Goal: Task Accomplishment & Management: Use online tool/utility

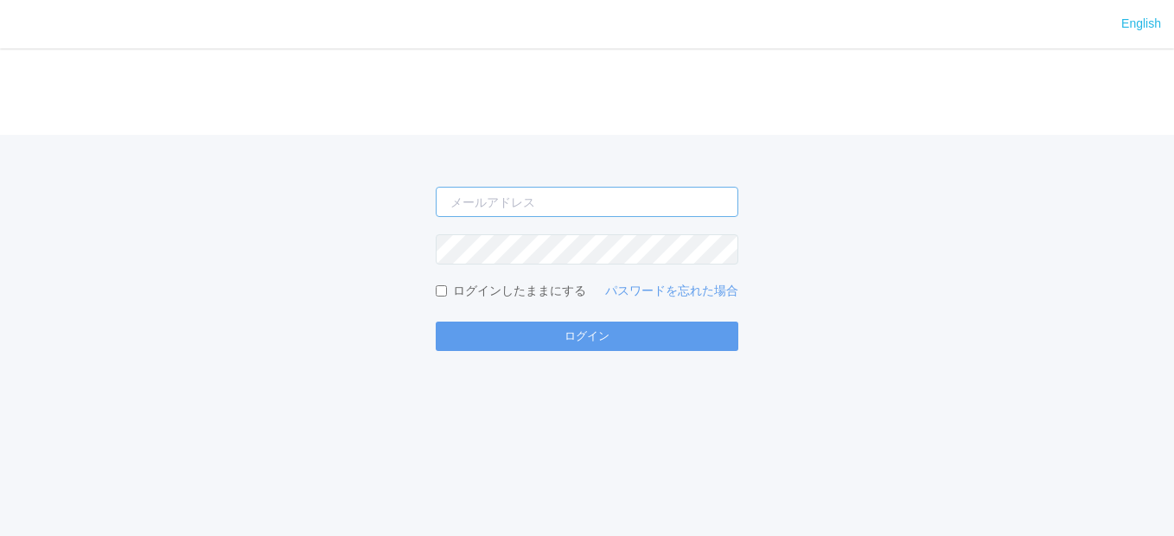
type input "[EMAIL_ADDRESS][DOMAIN_NAME]"
click at [559, 352] on div "English ログイン [EMAIL_ADDRESS][DOMAIN_NAME] ログインしたままにする パスワードを忘れた場合 ログイン" at bounding box center [587, 268] width 1174 height 536
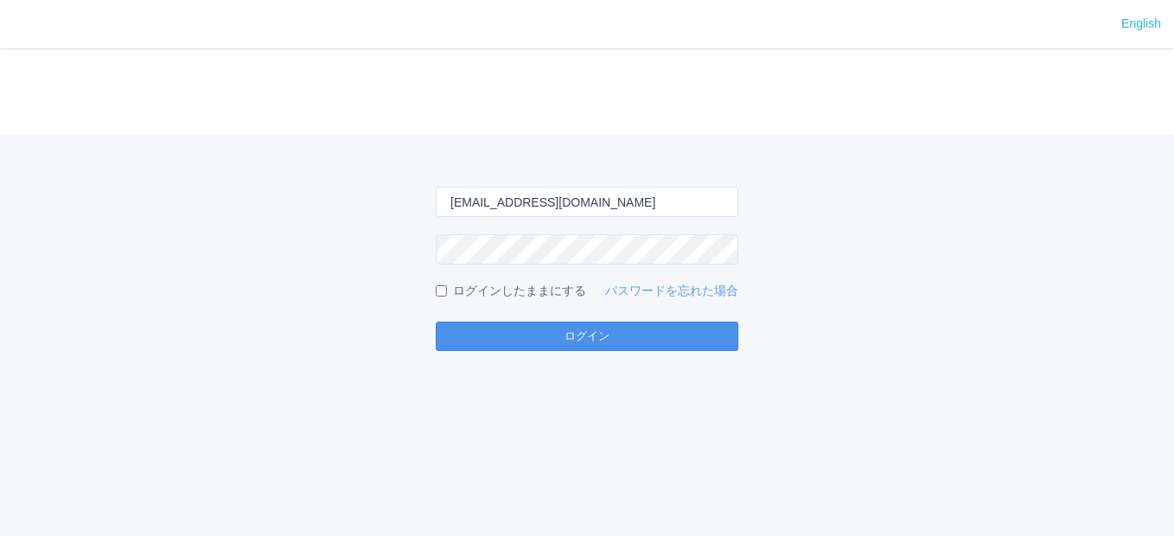
click at [568, 336] on button "ログイン" at bounding box center [587, 336] width 303 height 29
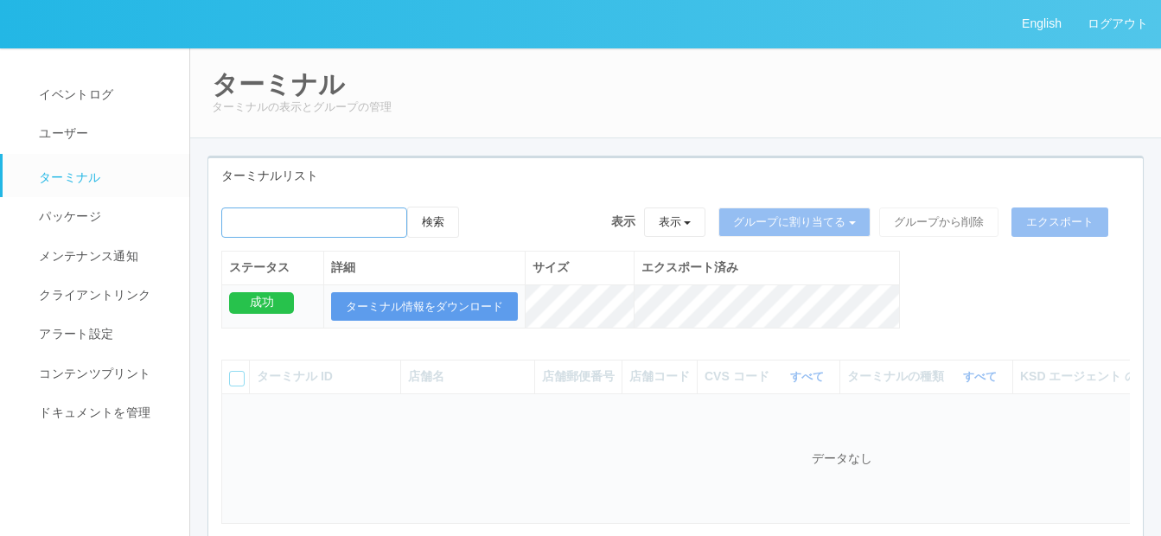
click at [263, 226] on input "emailSearch" at bounding box center [314, 223] width 186 height 30
type input "ｒ"
type input "[PERSON_NAME][PERSON_NAME]"
click at [442, 214] on button "検索" at bounding box center [433, 222] width 52 height 31
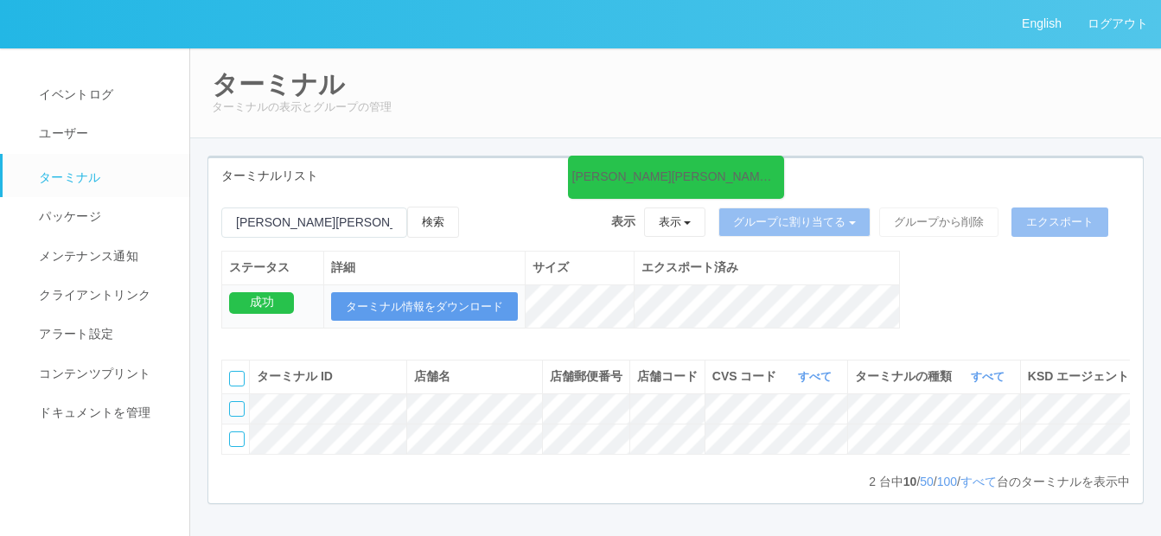
click at [233, 417] on div at bounding box center [237, 409] width 16 height 16
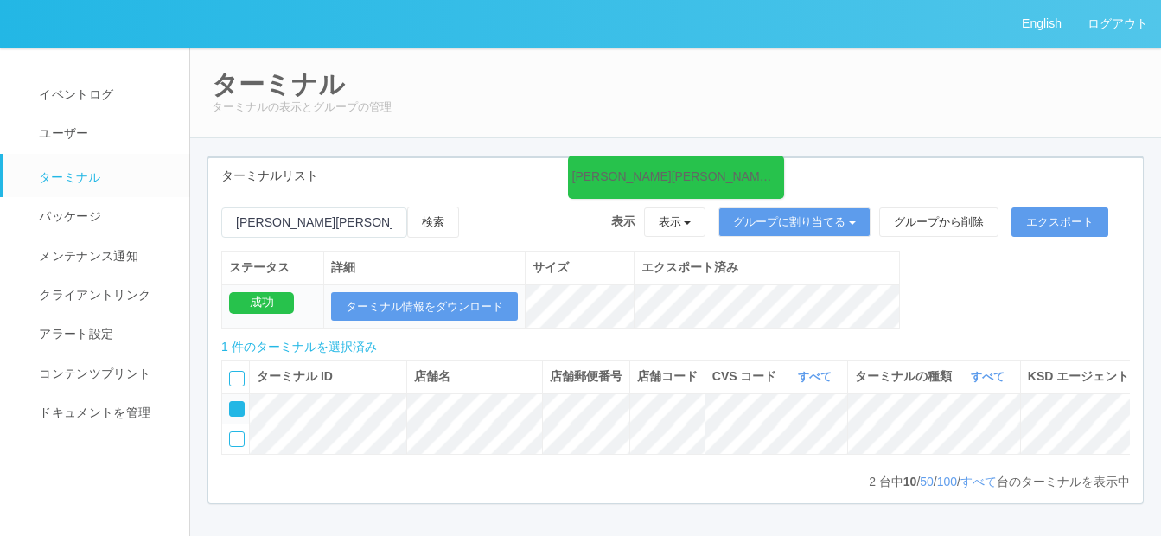
click at [476, 207] on icon at bounding box center [476, 207] width 0 height 0
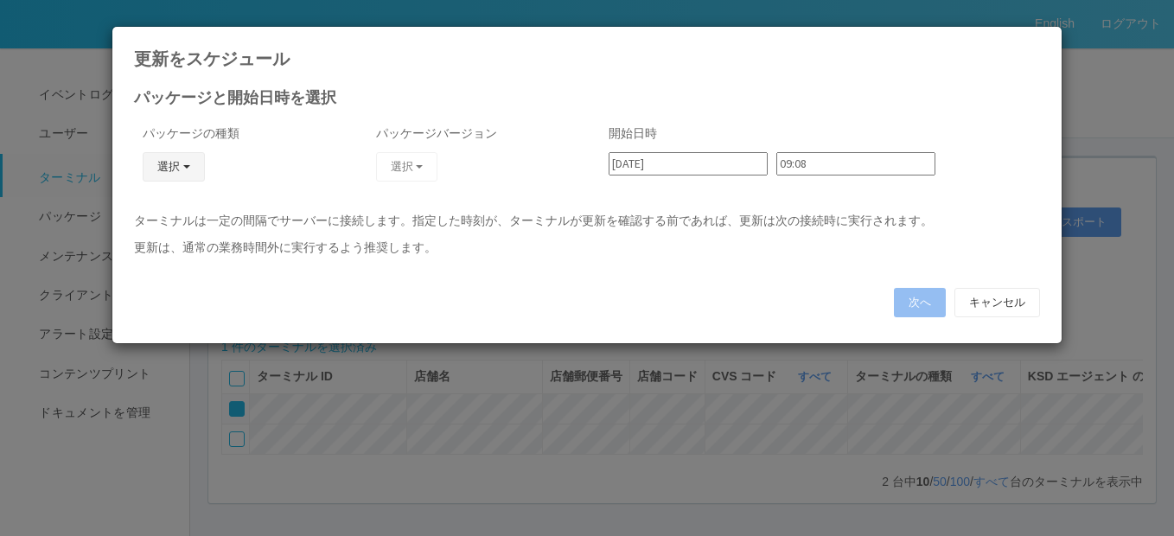
click at [197, 163] on button "選択" at bounding box center [174, 166] width 62 height 29
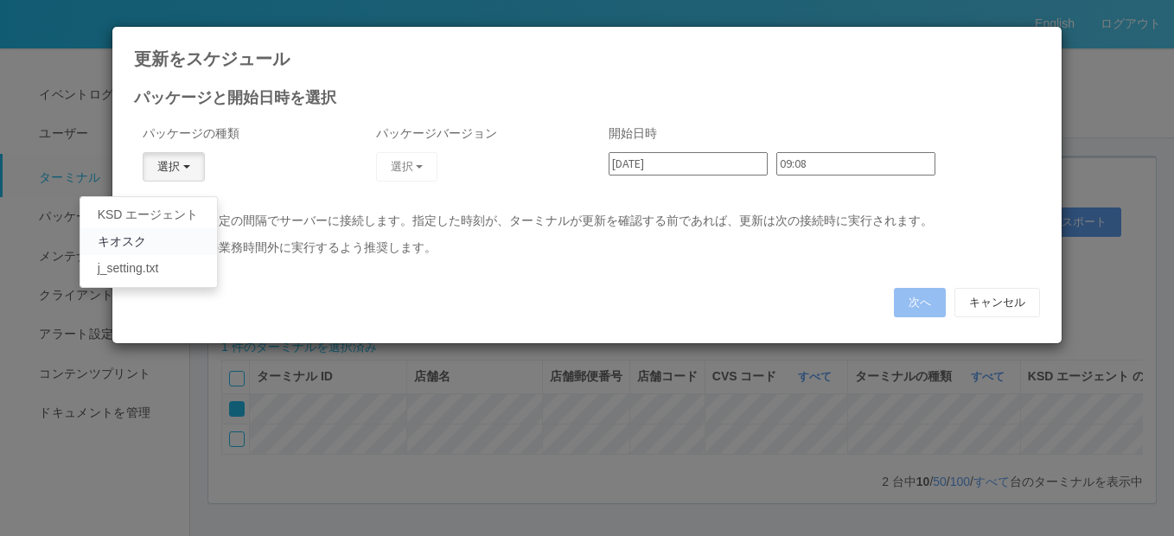
click at [176, 233] on link "キオスク" at bounding box center [148, 241] width 137 height 27
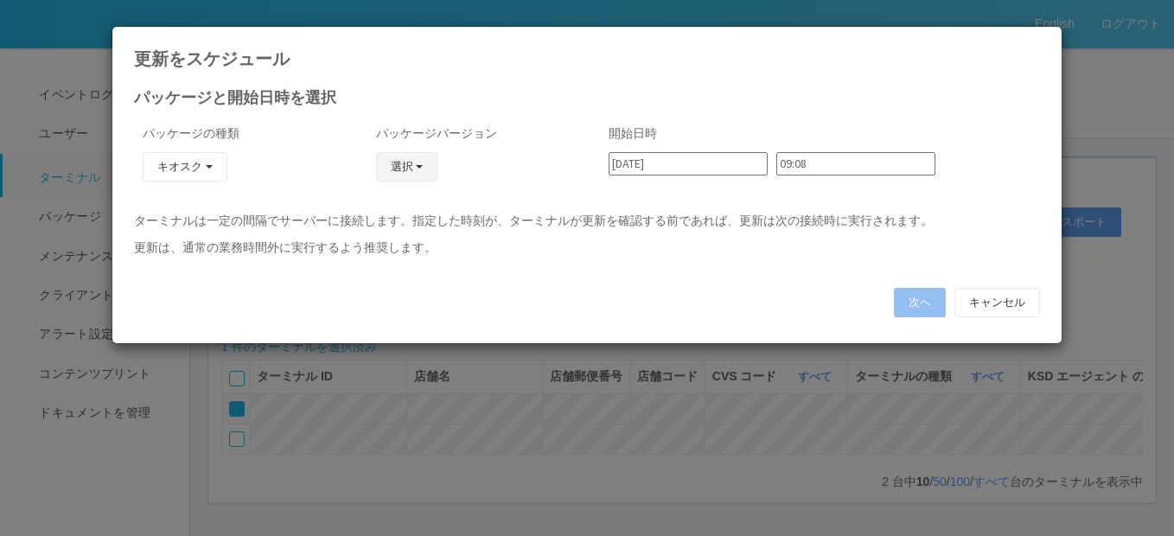
click at [402, 171] on button "選択" at bounding box center [407, 166] width 62 height 29
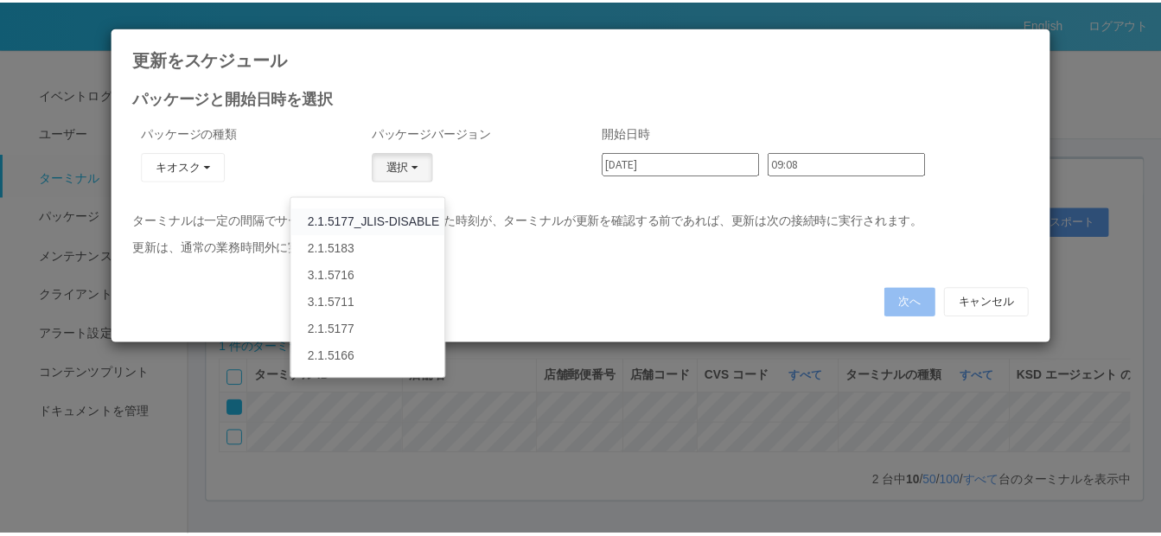
scroll to position [432, 0]
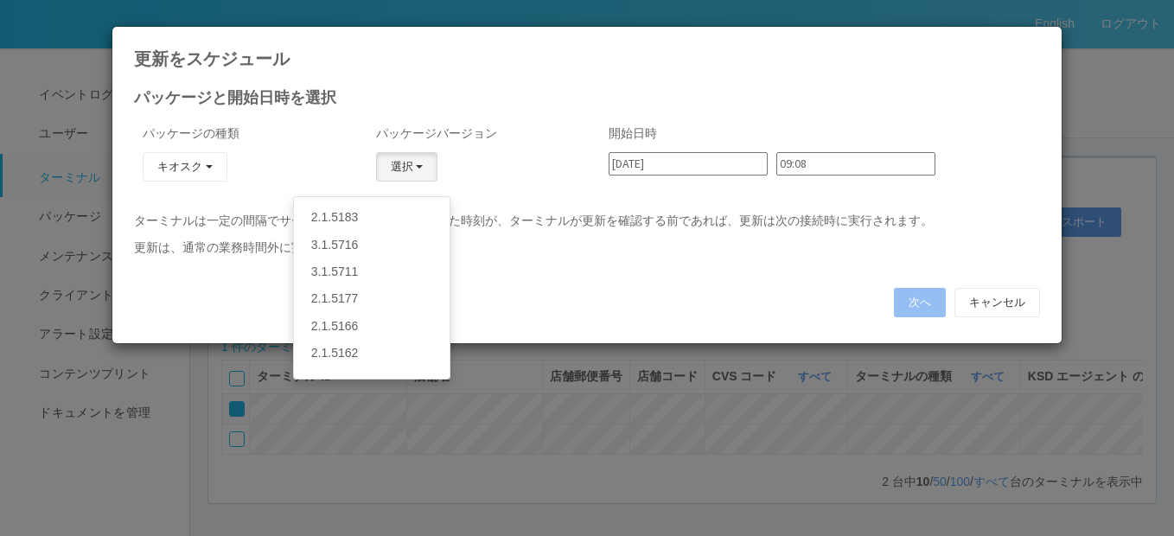
click at [1040, 40] on icon at bounding box center [1040, 40] width 0 height 0
type input "09:07"
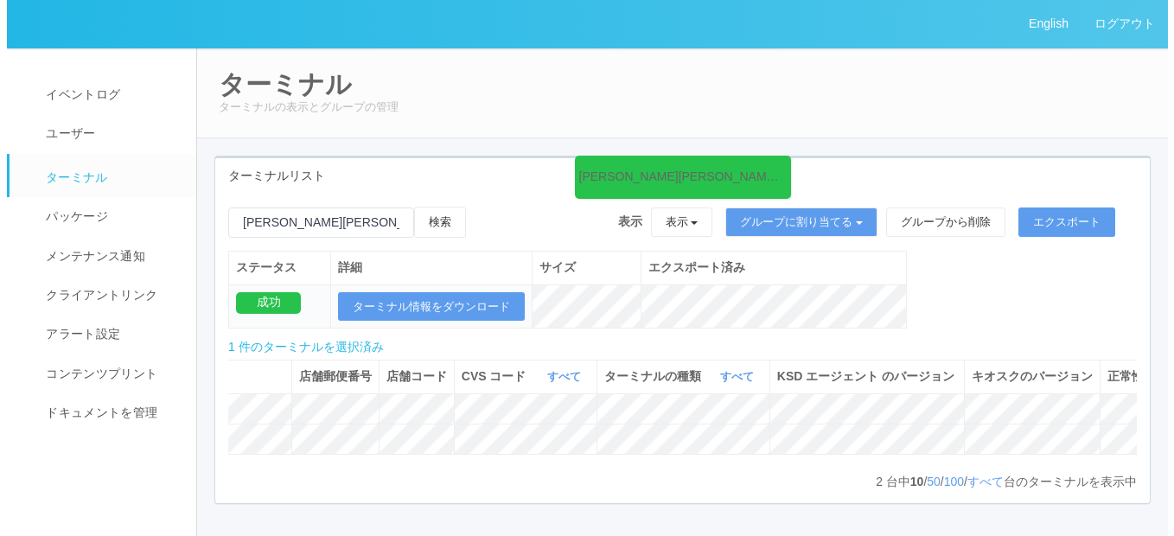
scroll to position [0, 0]
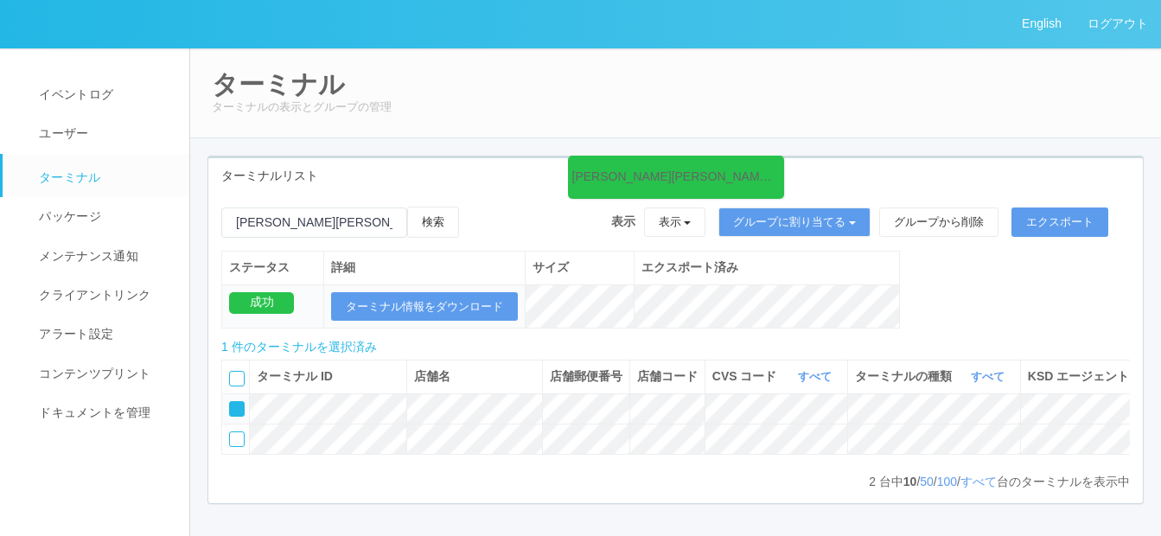
click at [476, 207] on icon at bounding box center [476, 207] width 0 height 0
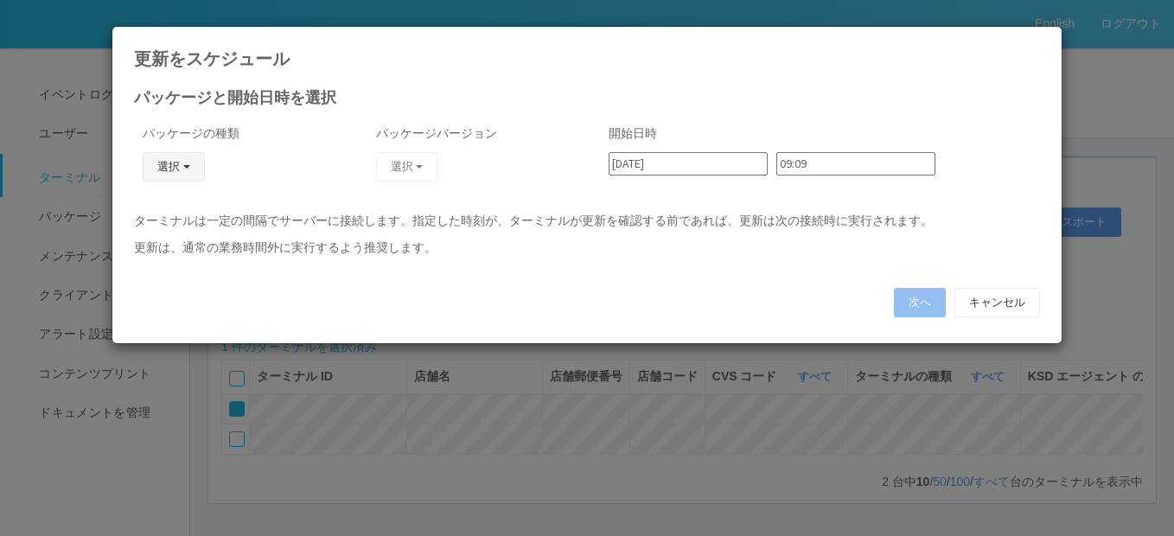
click at [188, 162] on button "選択" at bounding box center [174, 166] width 62 height 29
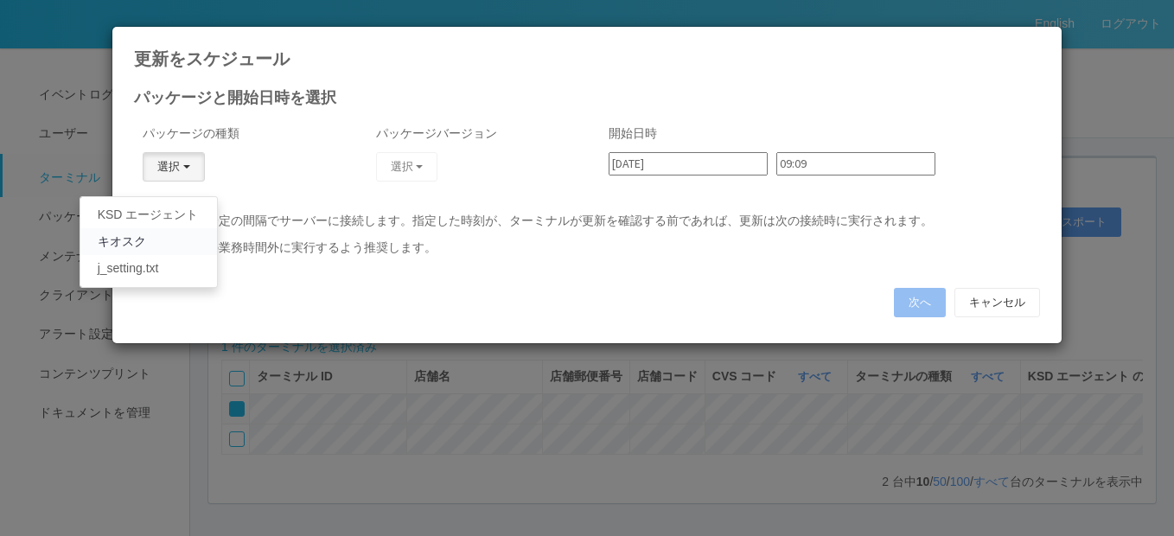
click at [180, 243] on link "キオスク" at bounding box center [148, 241] width 137 height 27
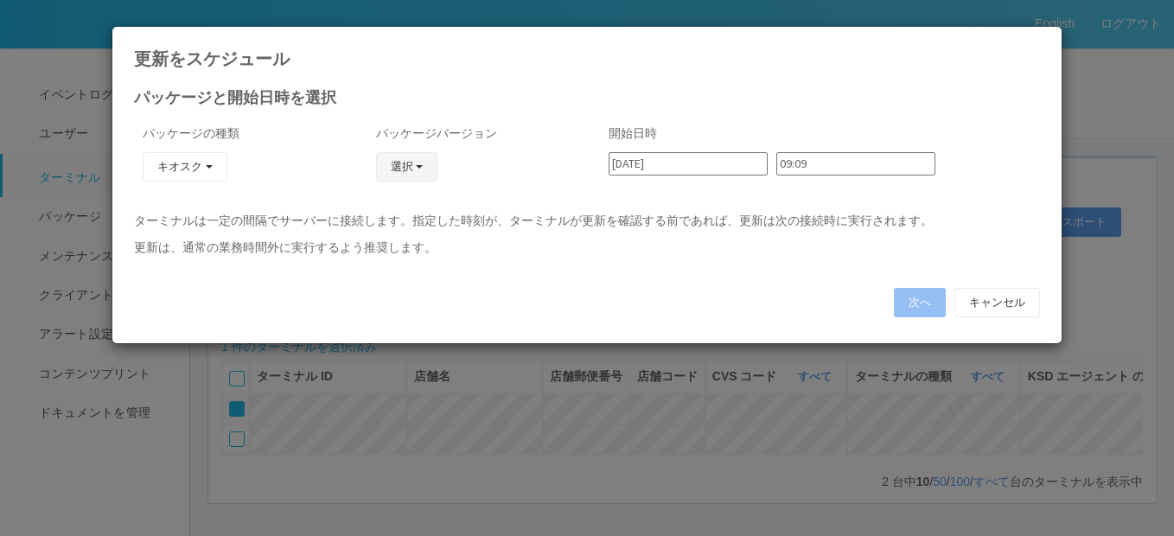
click at [415, 158] on button "選択" at bounding box center [407, 166] width 62 height 29
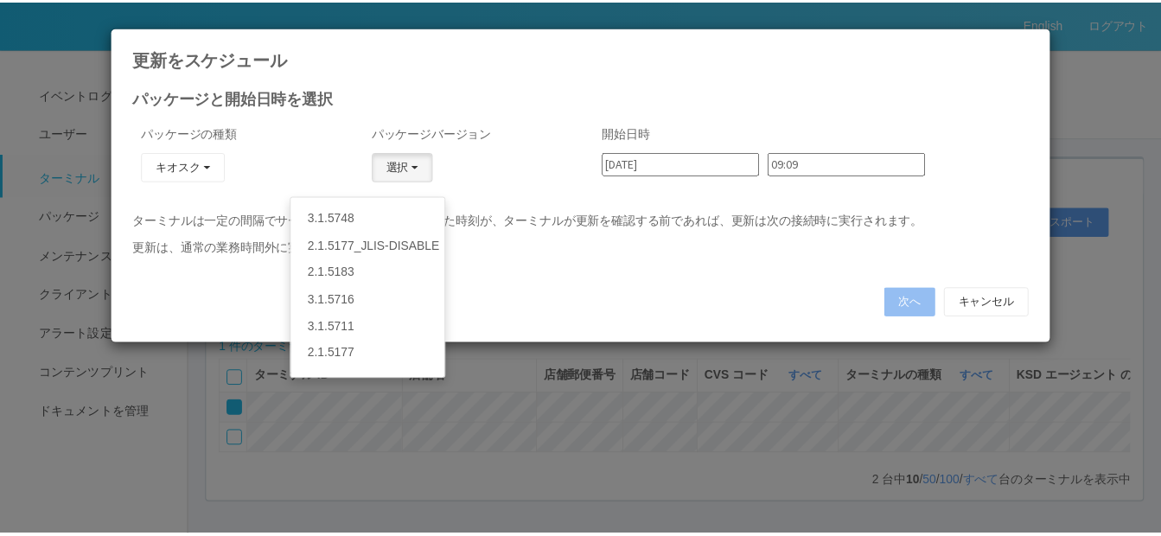
scroll to position [400, 0]
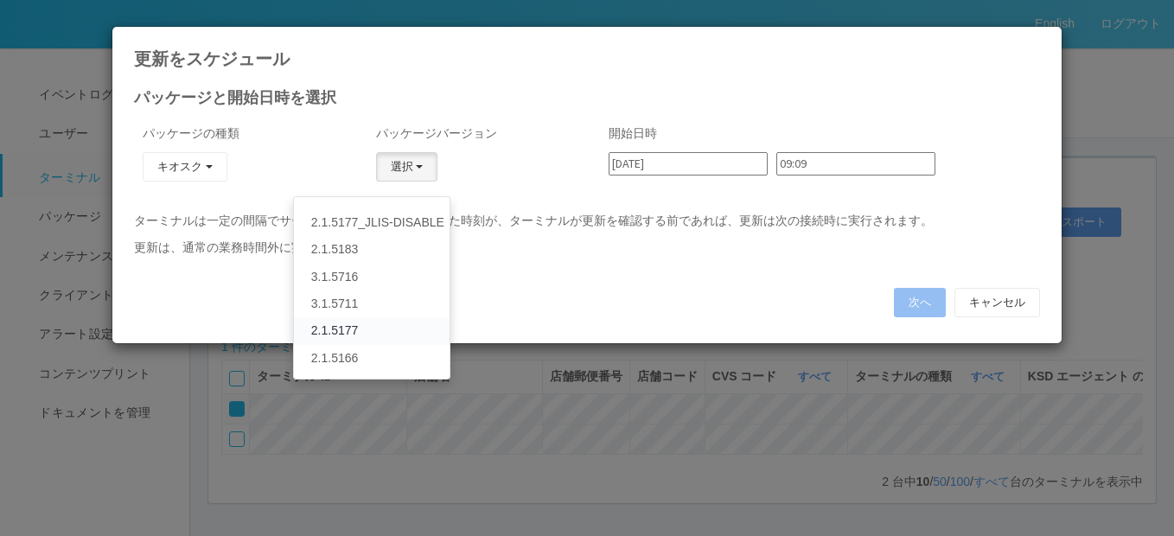
click at [329, 330] on link "2.1.5177" at bounding box center [372, 330] width 156 height 27
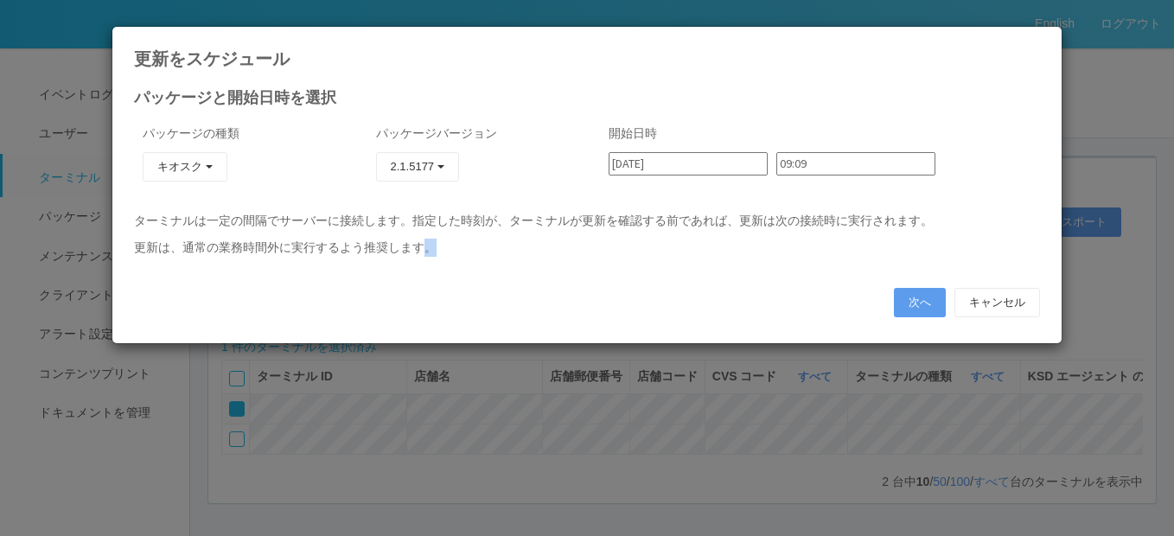
click at [329, 330] on div "パッケージと開始日時を選択 パッケージの種類 キオスク KSD エージェント キオスク j_setting.txt パッケージバージョン 2.1.5177 2…" at bounding box center [586, 210] width 949 height 266
copy p "。"
click at [553, 224] on p "ターミナルは一定の間隔でサーバーに接続します。指定した時刻が、ターミナルが更新を確認する前であれば、更新は次の接続時に実行されます。" at bounding box center [587, 221] width 906 height 18
click at [940, 302] on button "次へ" at bounding box center [920, 302] width 52 height 29
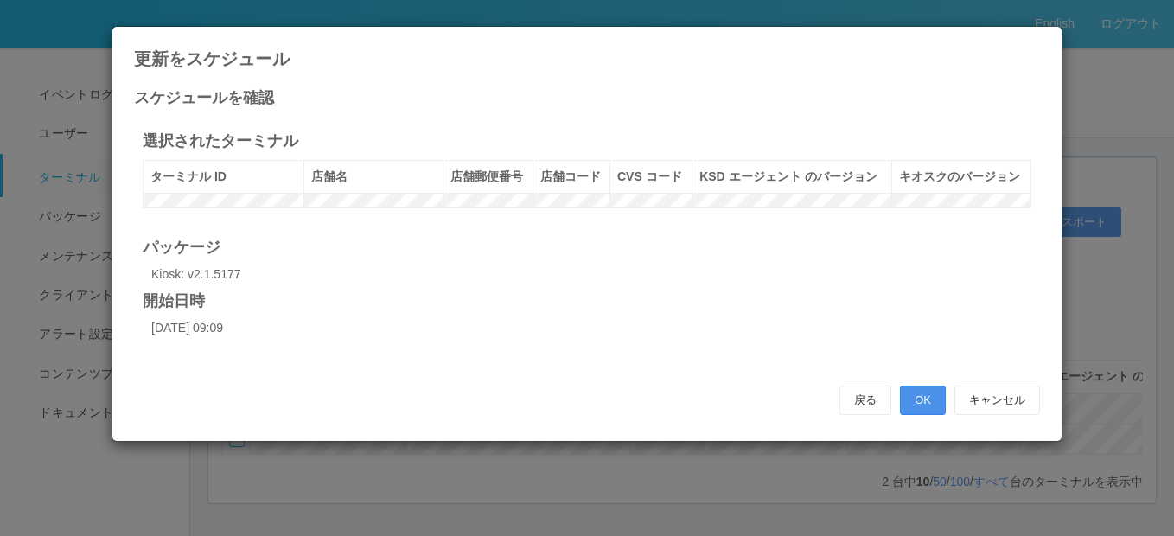
click at [916, 414] on button "OK" at bounding box center [923, 400] width 46 height 29
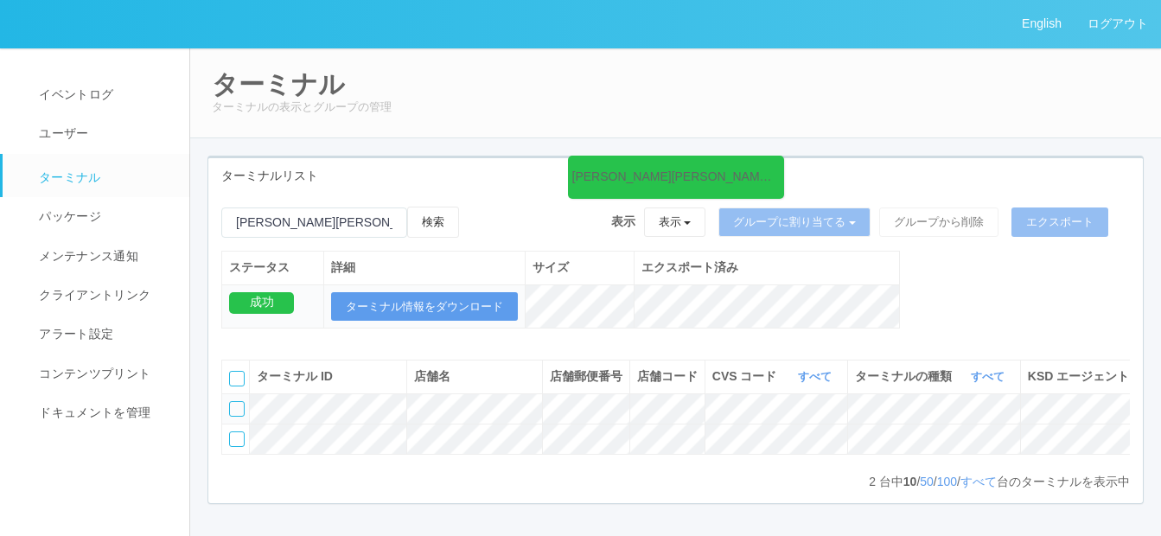
click at [876, 90] on h2 "ターミナル" at bounding box center [676, 84] width 928 height 29
